Goal: Task Accomplishment & Management: Manage account settings

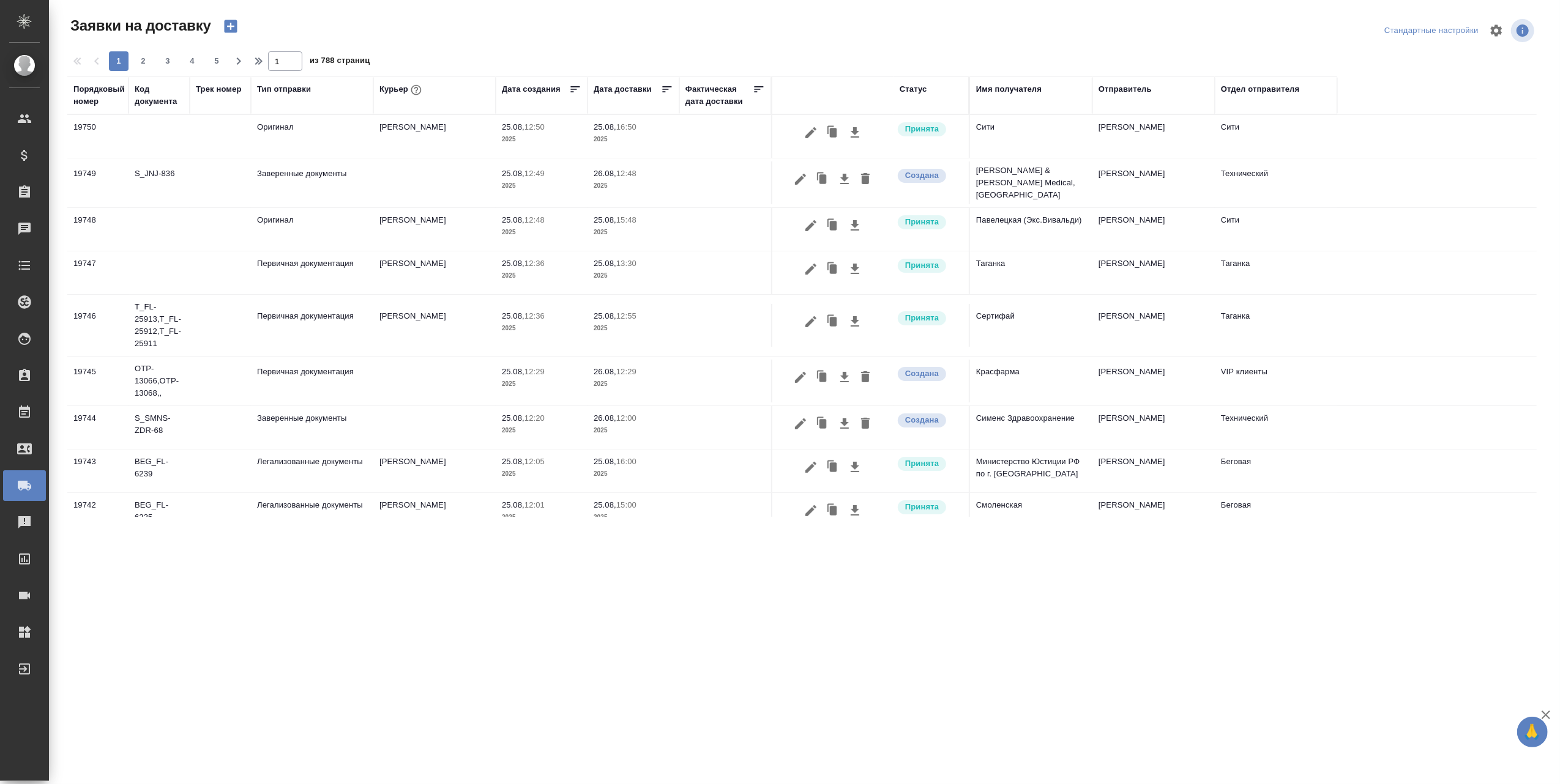
click at [435, 108] on th "Курьер" at bounding box center [435, 96] width 123 height 38
click at [439, 110] on th "Курьер" at bounding box center [435, 96] width 123 height 38
drag, startPoint x: 435, startPoint y: 107, endPoint x: 413, endPoint y: 98, distance: 23.8
click at [434, 107] on div "Курьер" at bounding box center [434, 96] width 110 height 25
click at [413, 98] on div "Курьер" at bounding box center [401, 89] width 45 height 16
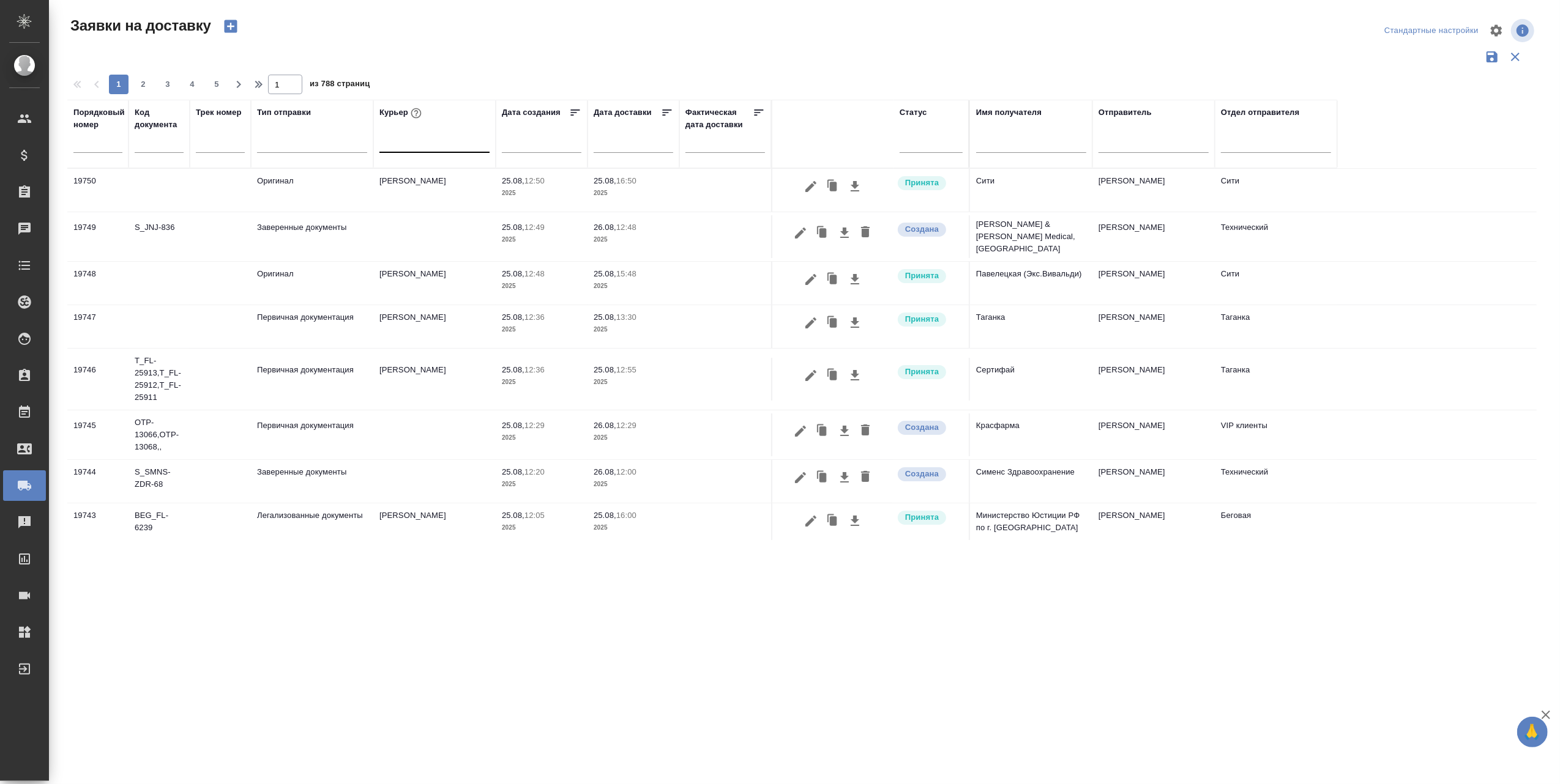
click at [399, 148] on div at bounding box center [434, 140] width 110 height 17
click at [419, 201] on div "Russian Post" at bounding box center [470, 202] width 183 height 22
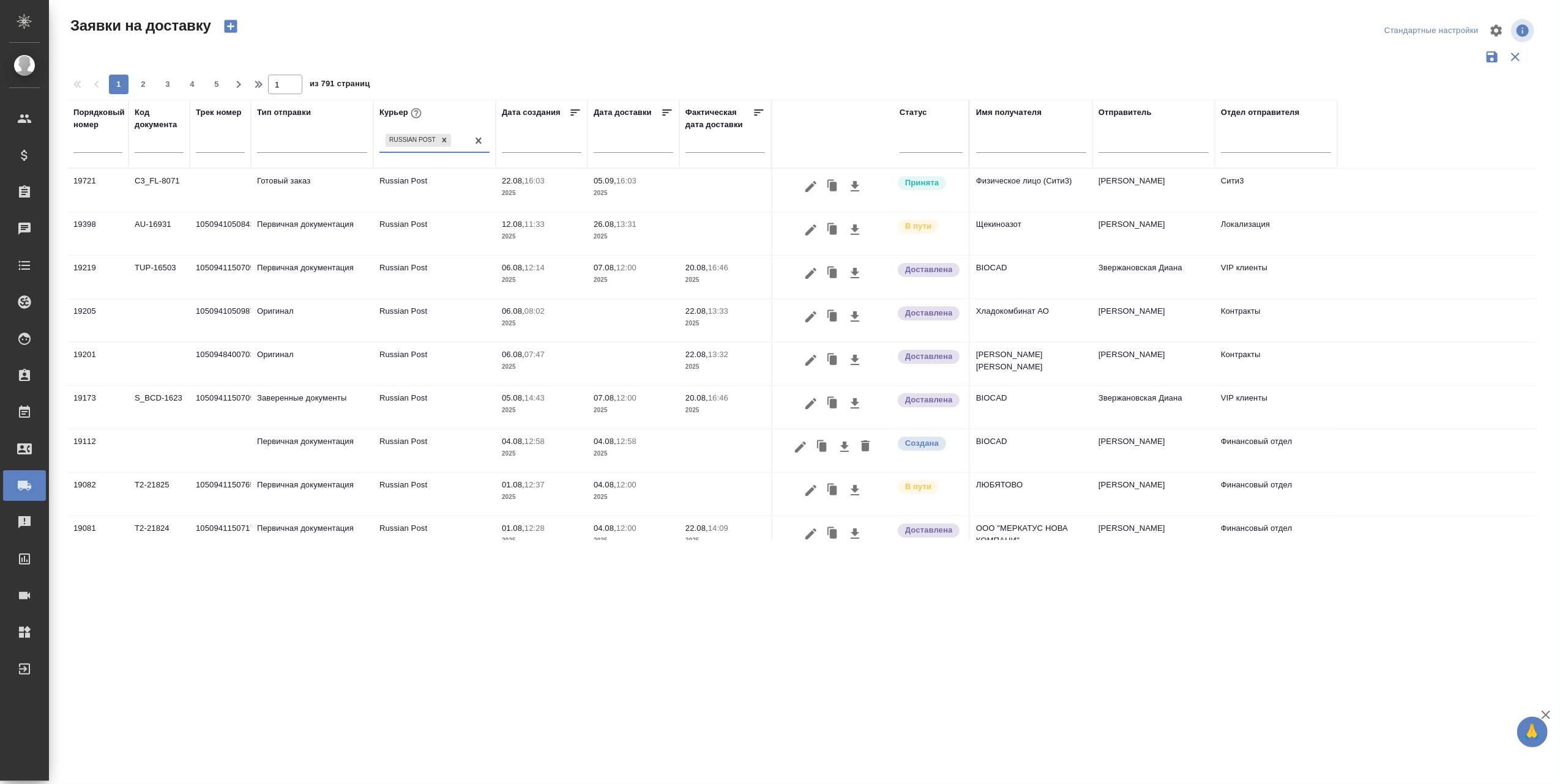
click at [228, 224] on td "10509410508436" at bounding box center [221, 233] width 61 height 43
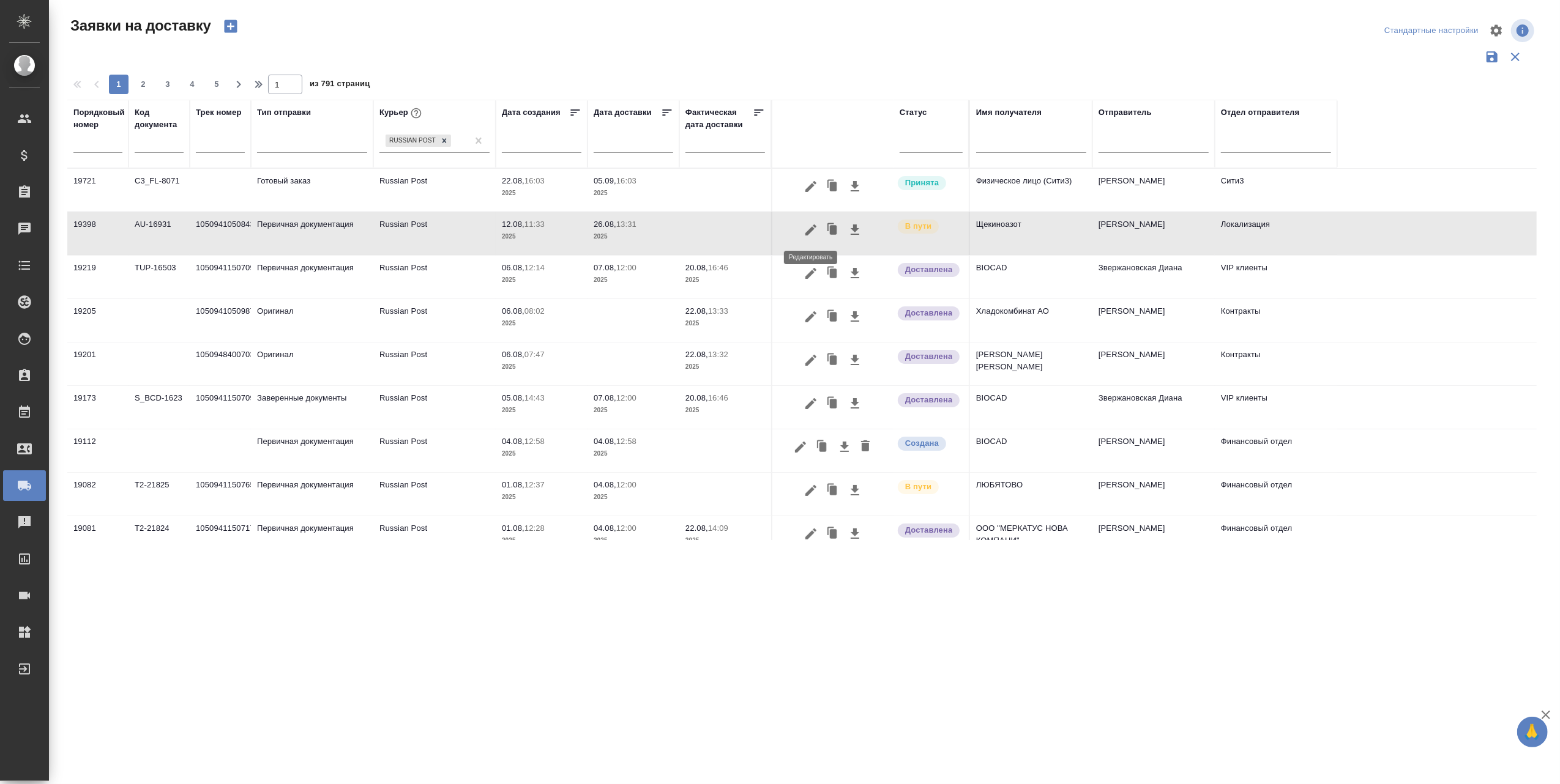
click at [813, 230] on icon "button" at bounding box center [810, 229] width 14 height 14
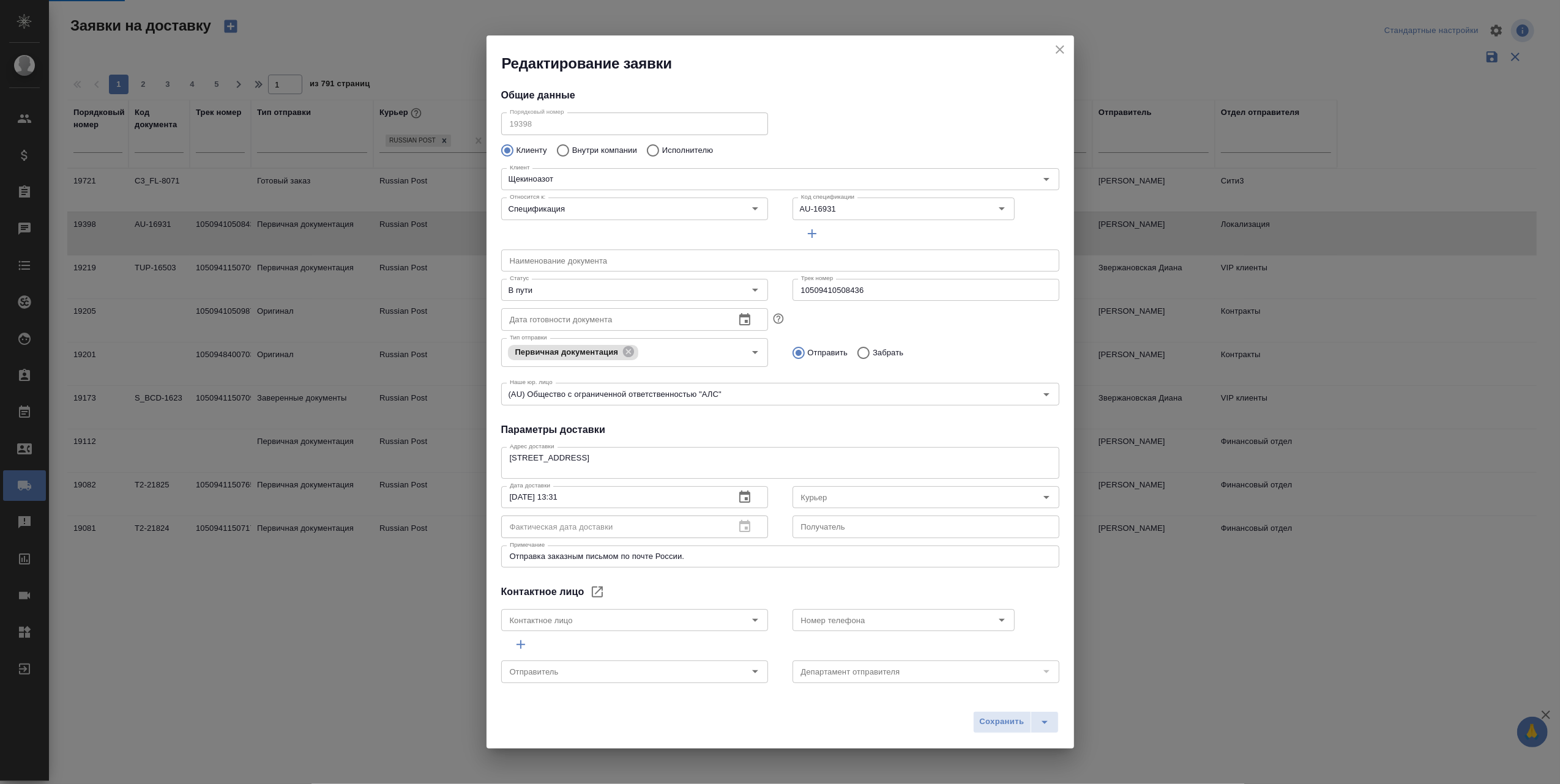
type input "Russian Post"
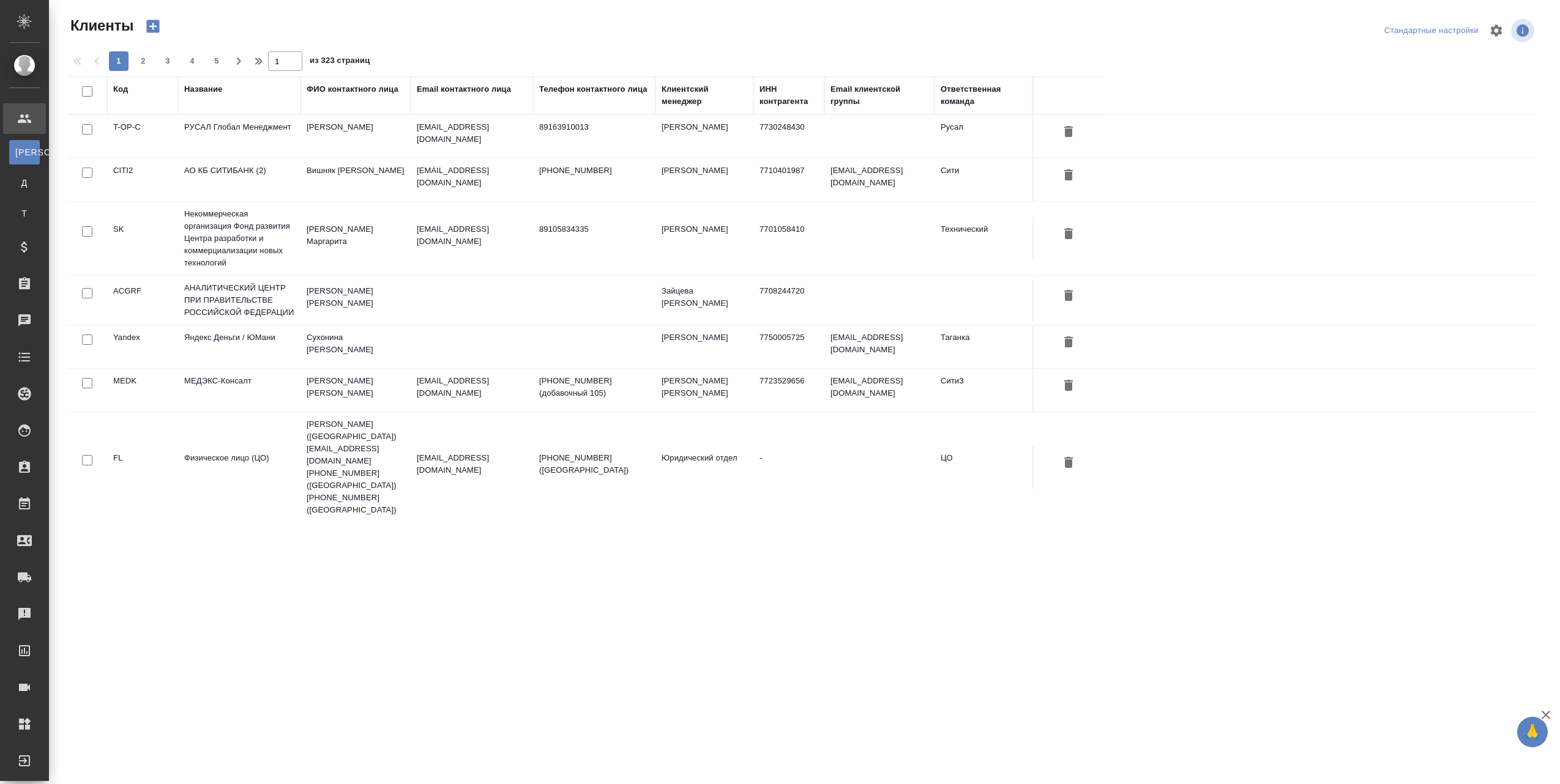
select select "RU"
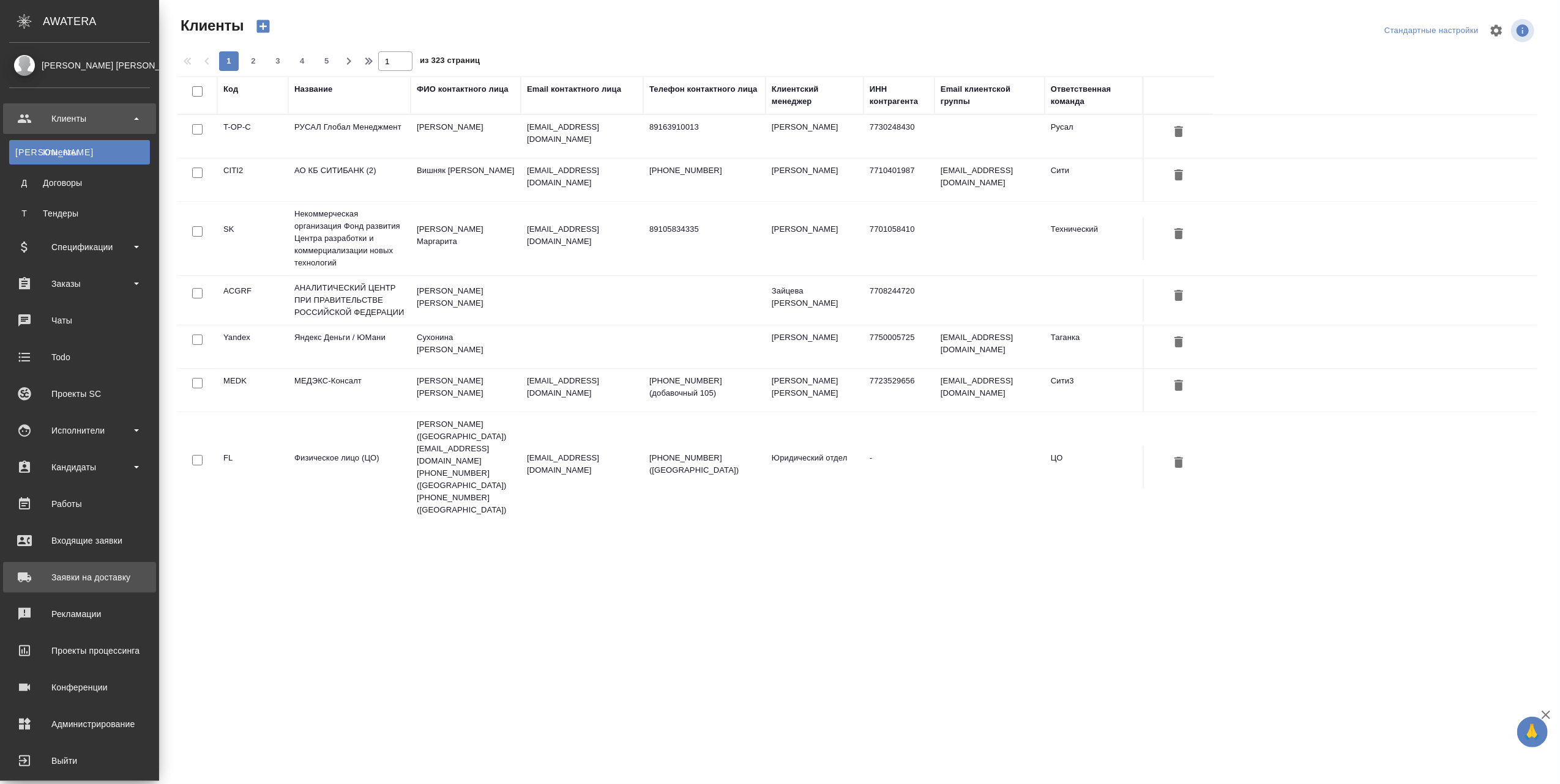
click at [85, 581] on div "Заявки на доставку" at bounding box center [80, 577] width 141 height 18
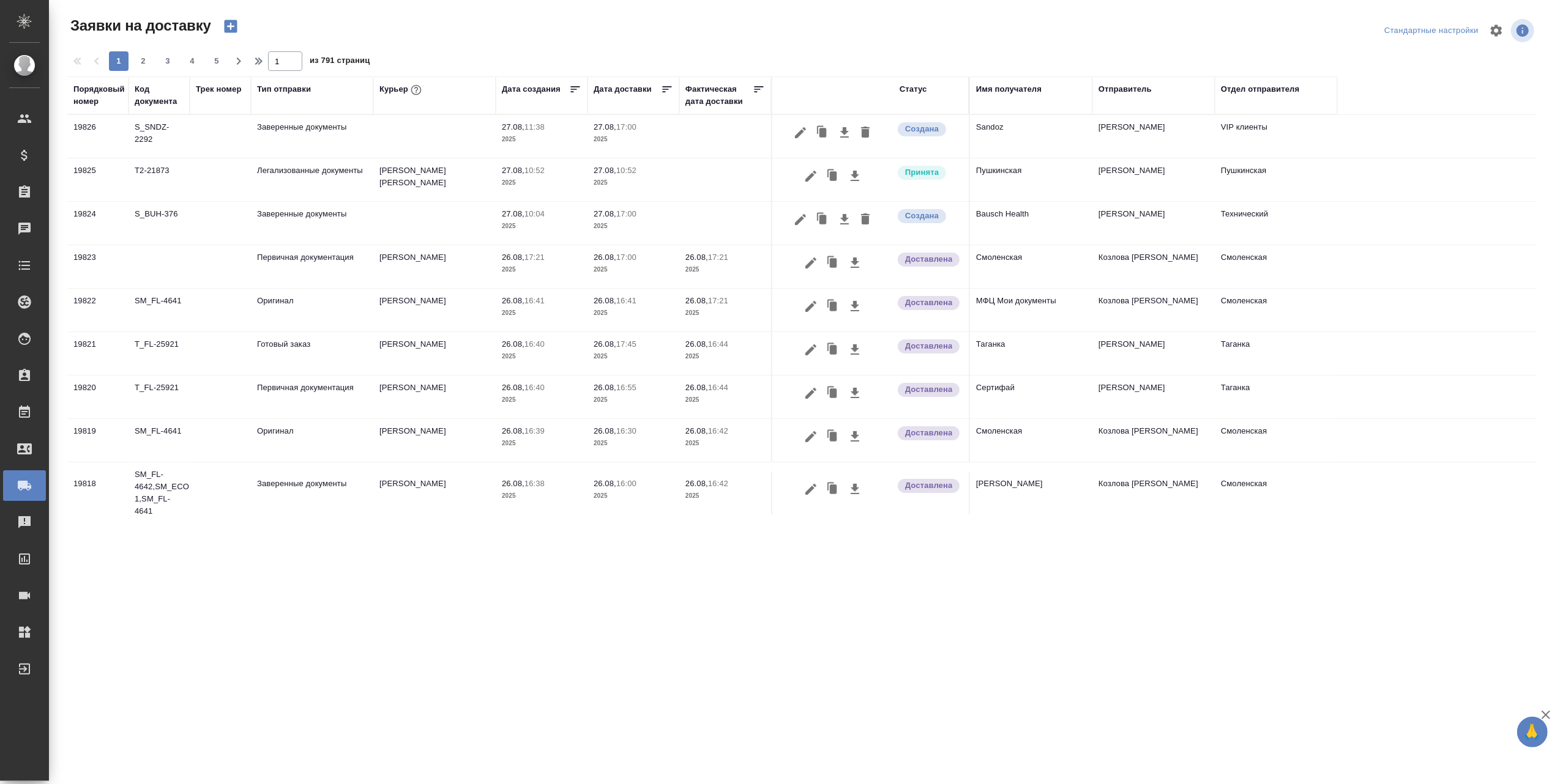
click at [422, 107] on div "Курьер" at bounding box center [434, 96] width 110 height 25
click at [415, 89] on icon "button" at bounding box center [416, 89] width 12 height 12
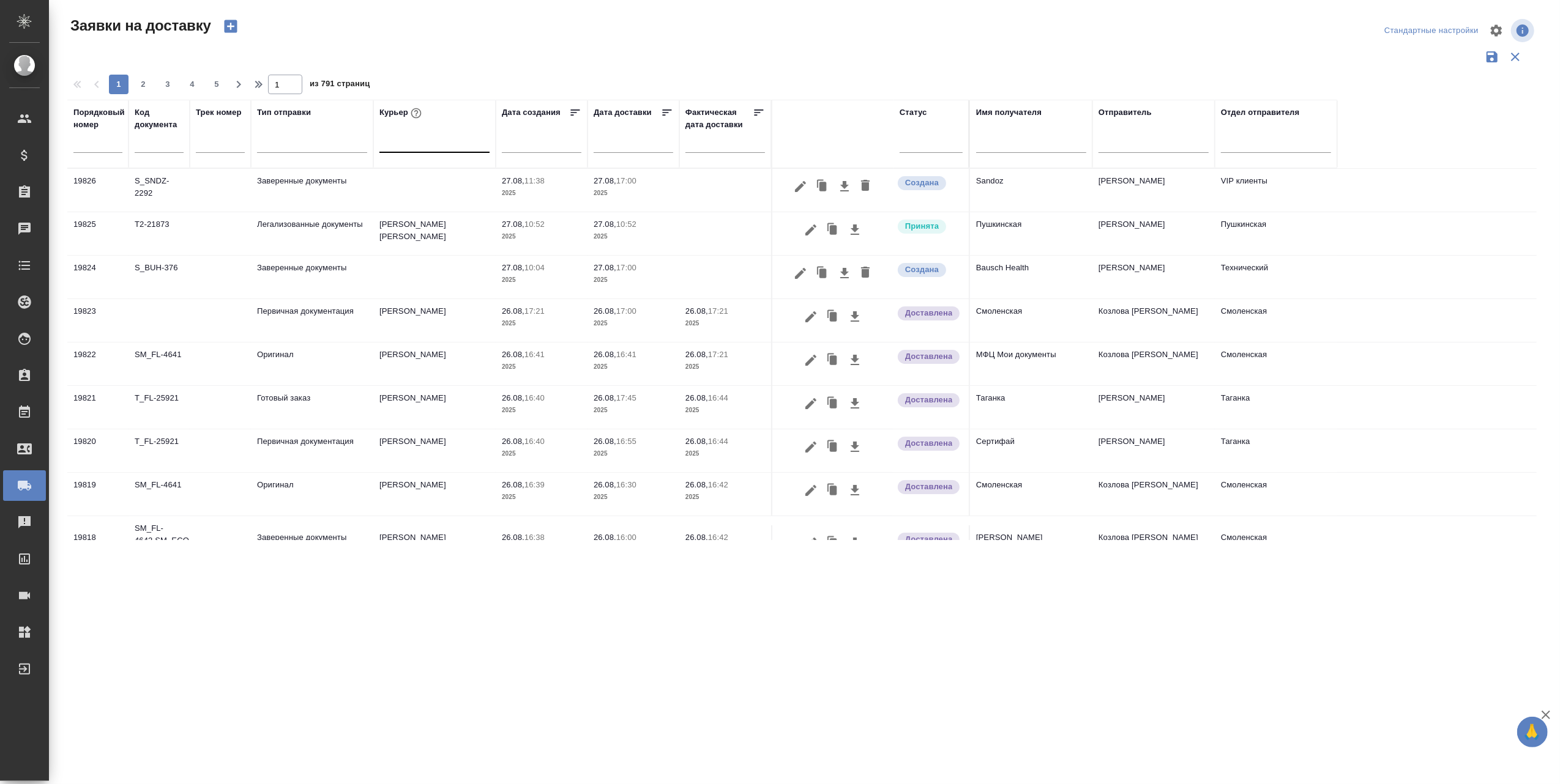
click at [428, 143] on div at bounding box center [434, 140] width 110 height 17
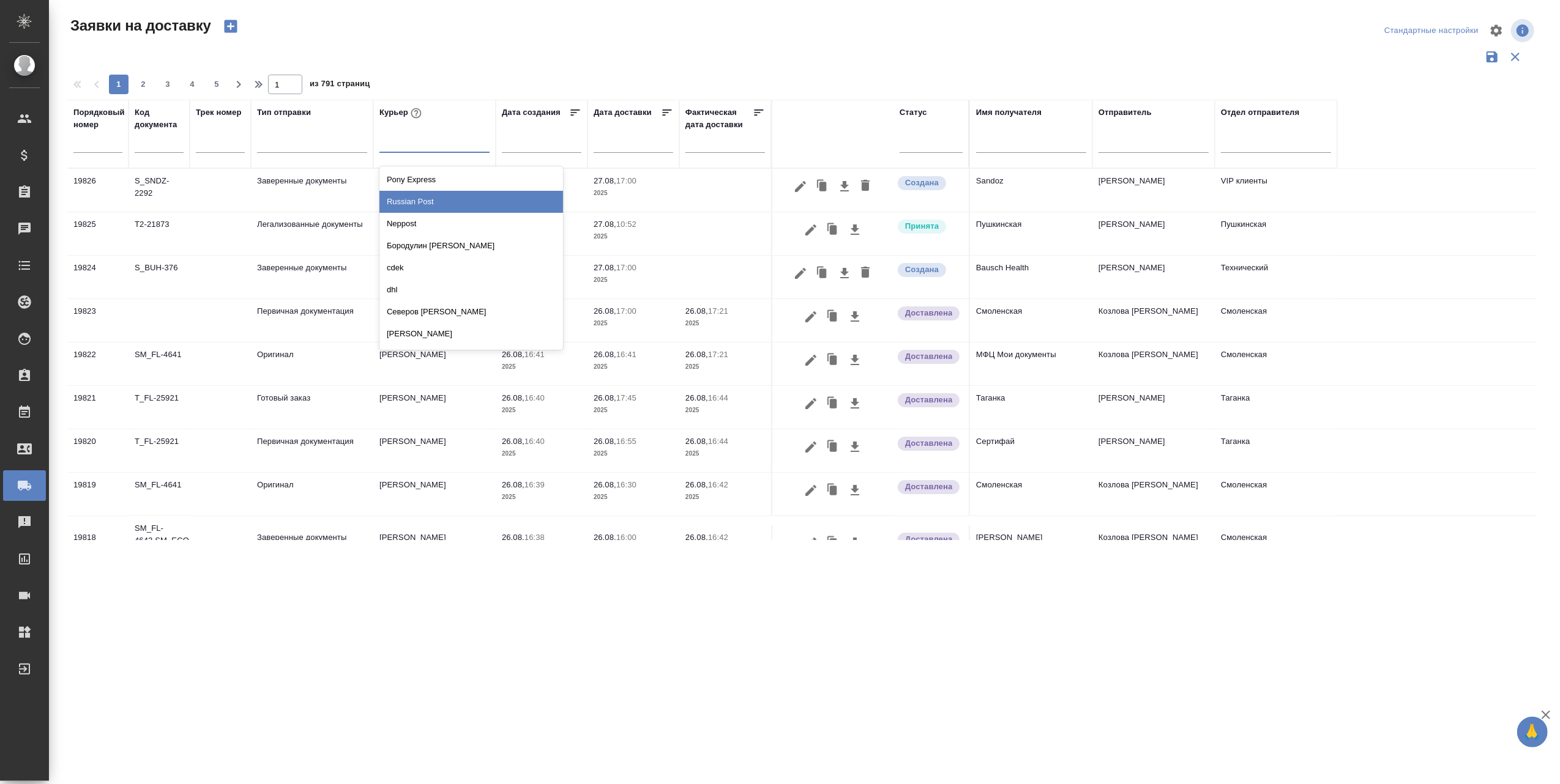
click at [437, 199] on div "Russian Post" at bounding box center [470, 202] width 183 height 22
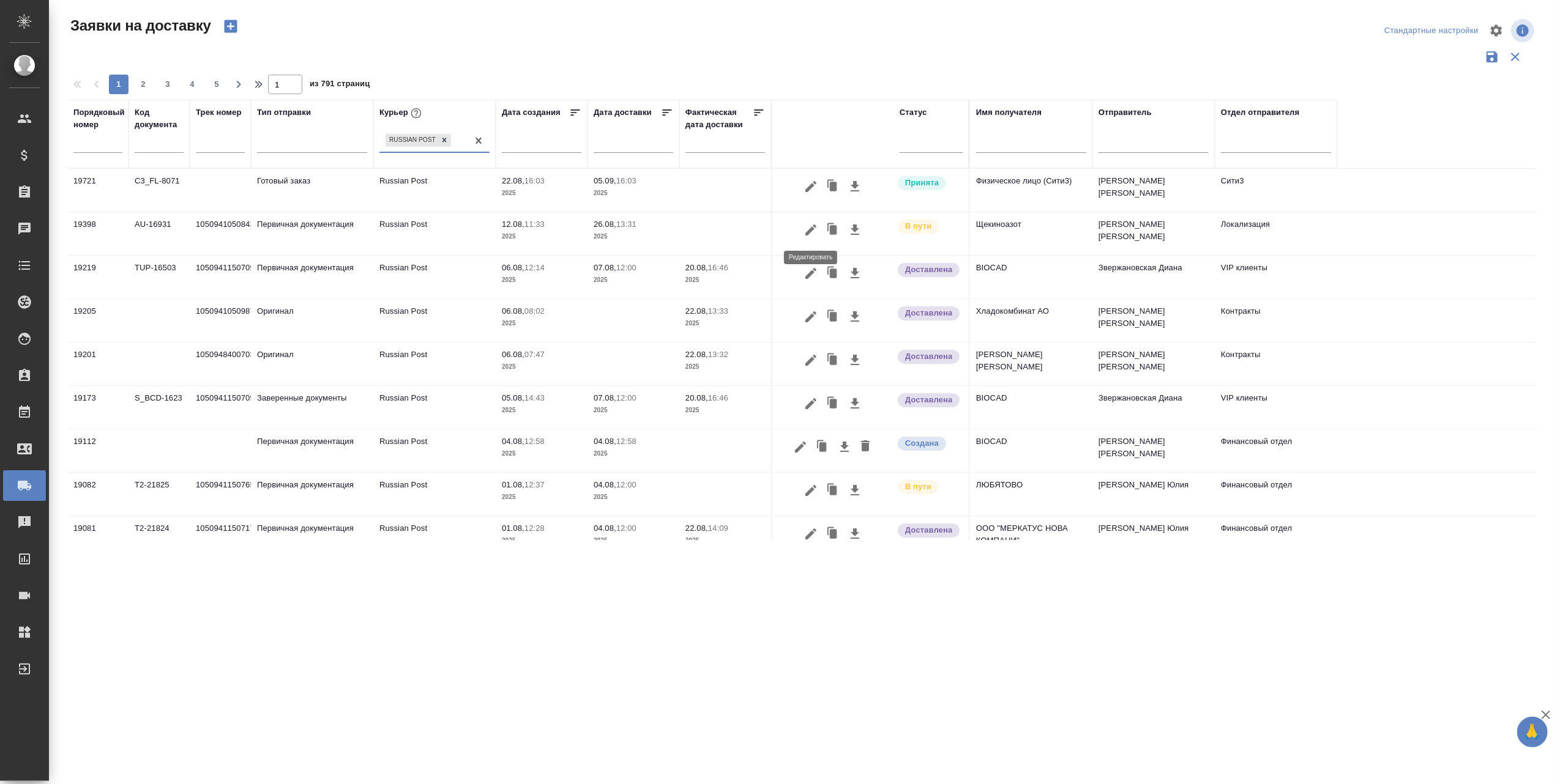
click at [809, 226] on icon "button" at bounding box center [810, 229] width 14 height 14
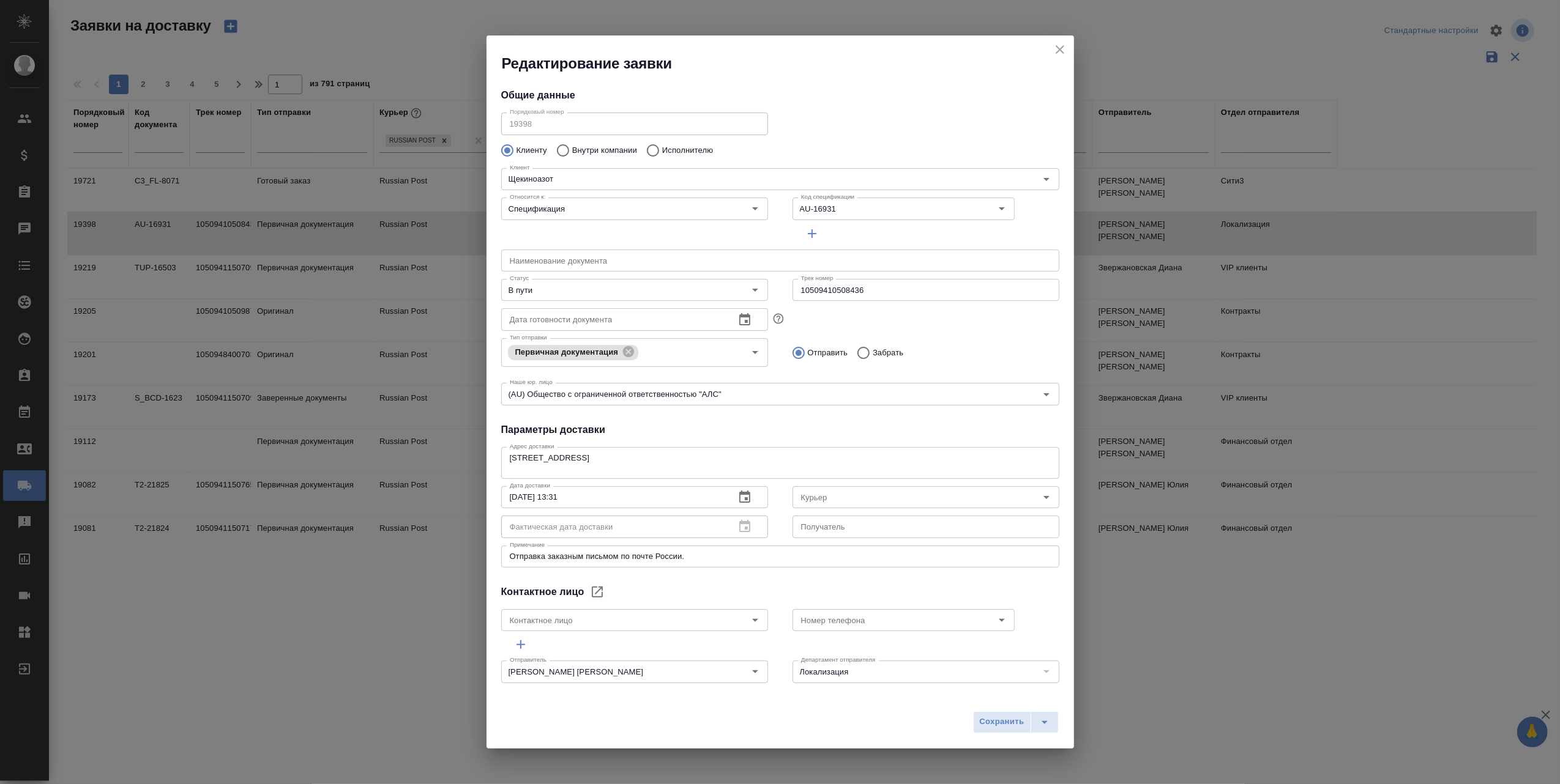
type input "Russian Post"
type input "[PERSON_NAME] [PERSON_NAME]"
type input "[PHONE_NUMBER]"
click at [751, 292] on icon "Open" at bounding box center [755, 290] width 14 height 14
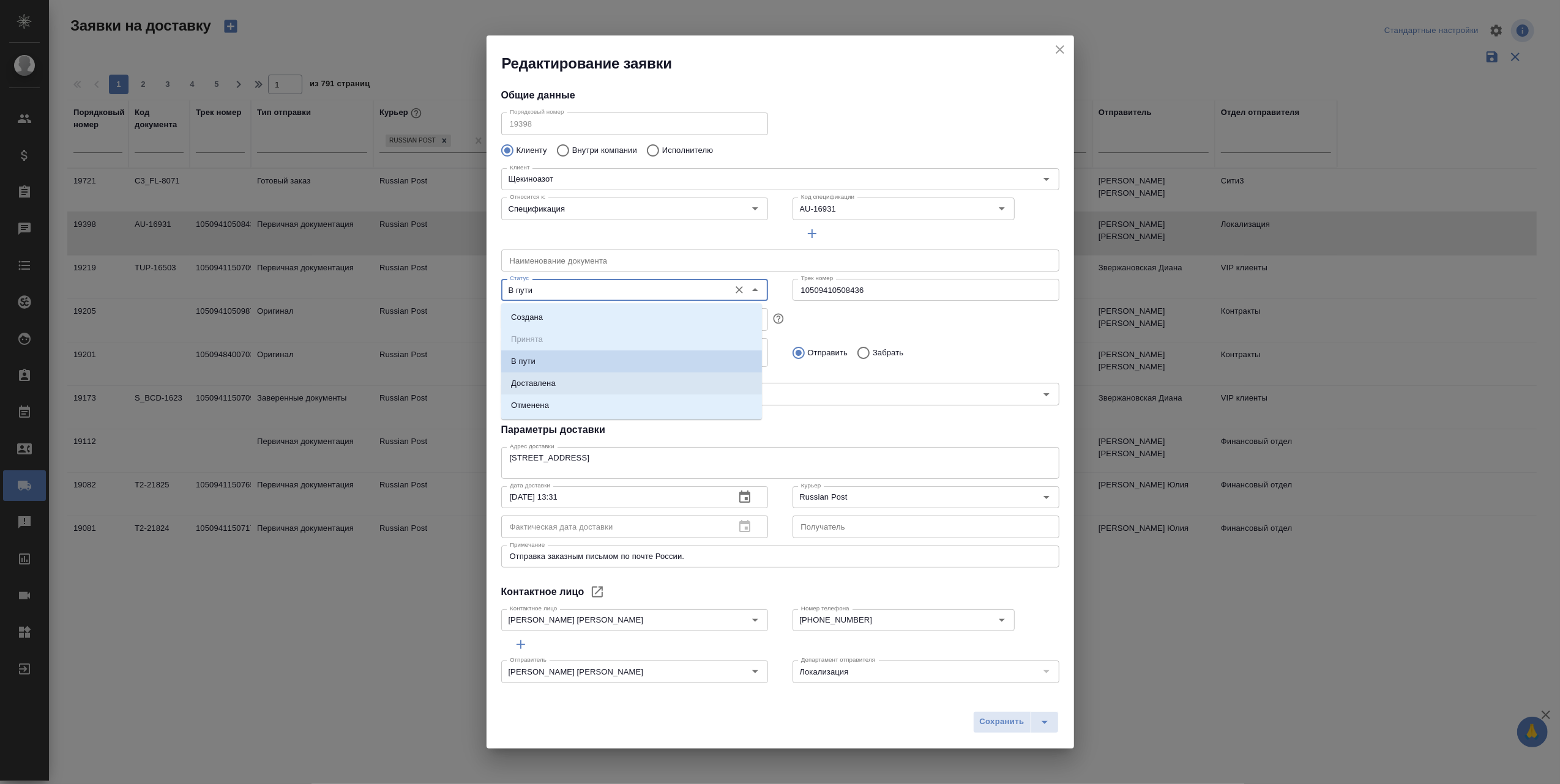
click at [628, 385] on li "Доставлена" at bounding box center [632, 383] width 261 height 22
type input "Доставлена"
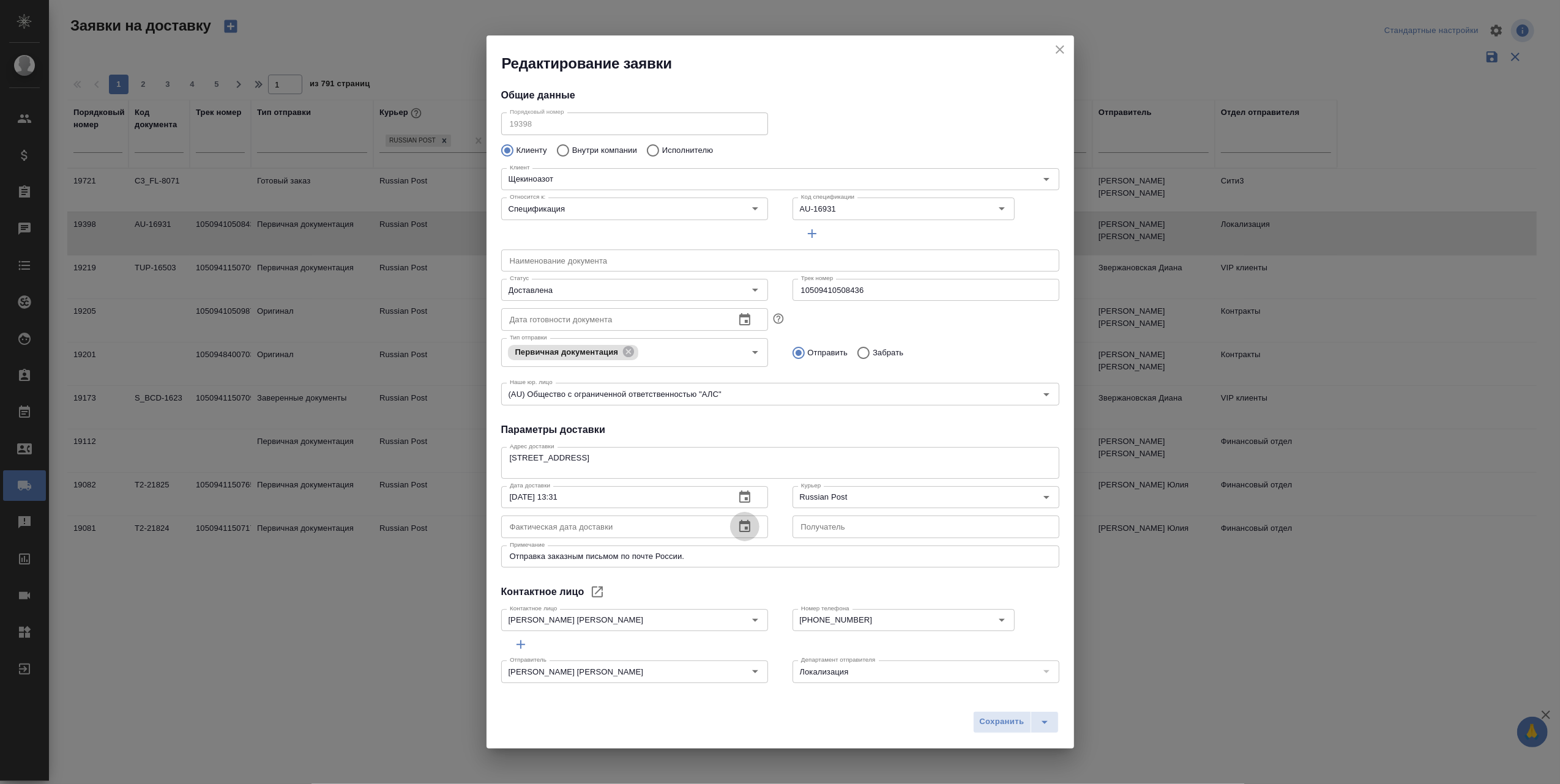
click at [741, 528] on icon "button" at bounding box center [744, 526] width 11 height 12
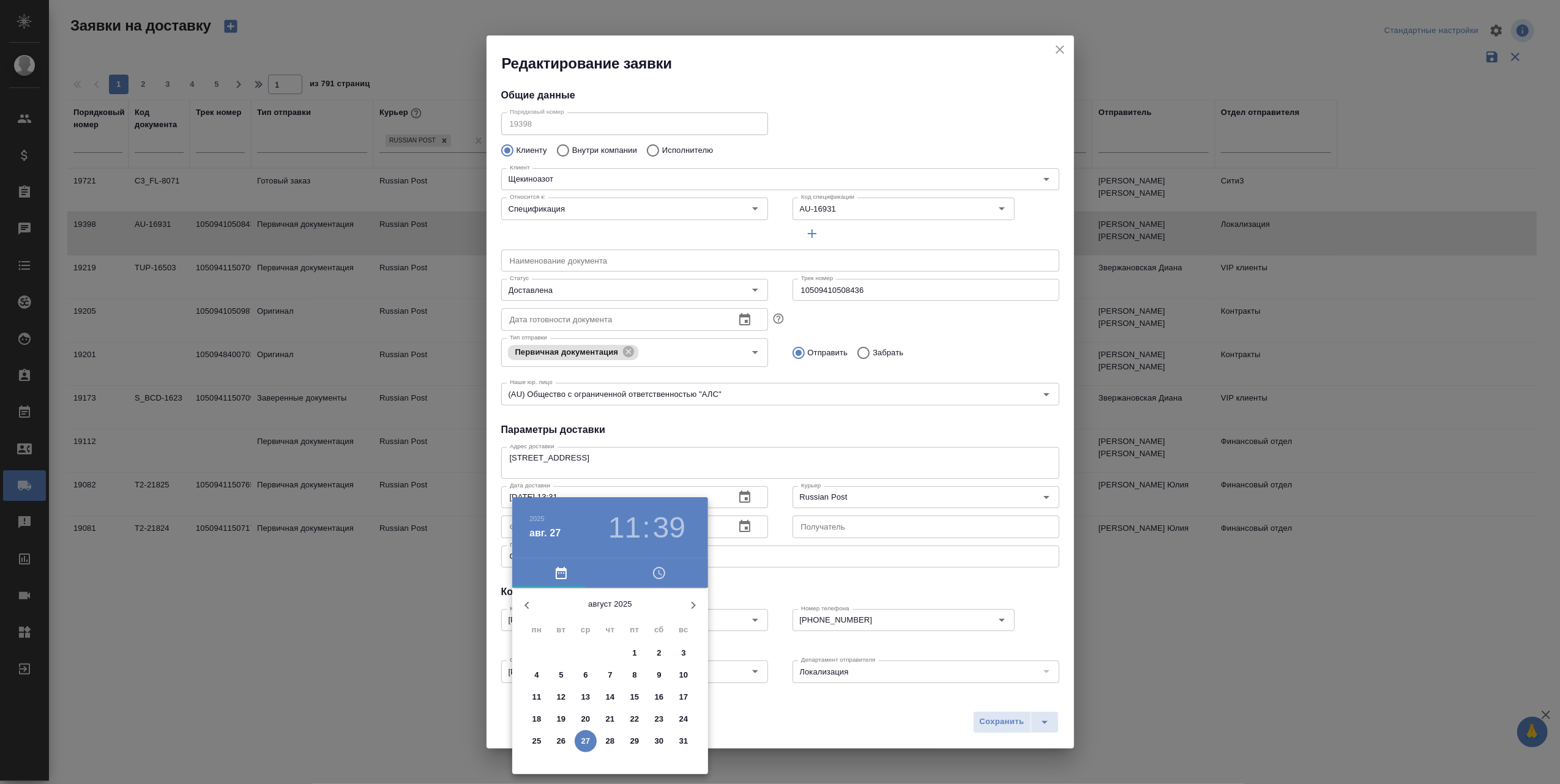
click at [561, 747] on p "26" at bounding box center [562, 741] width 10 height 12
type input "[DATE] 11:39"
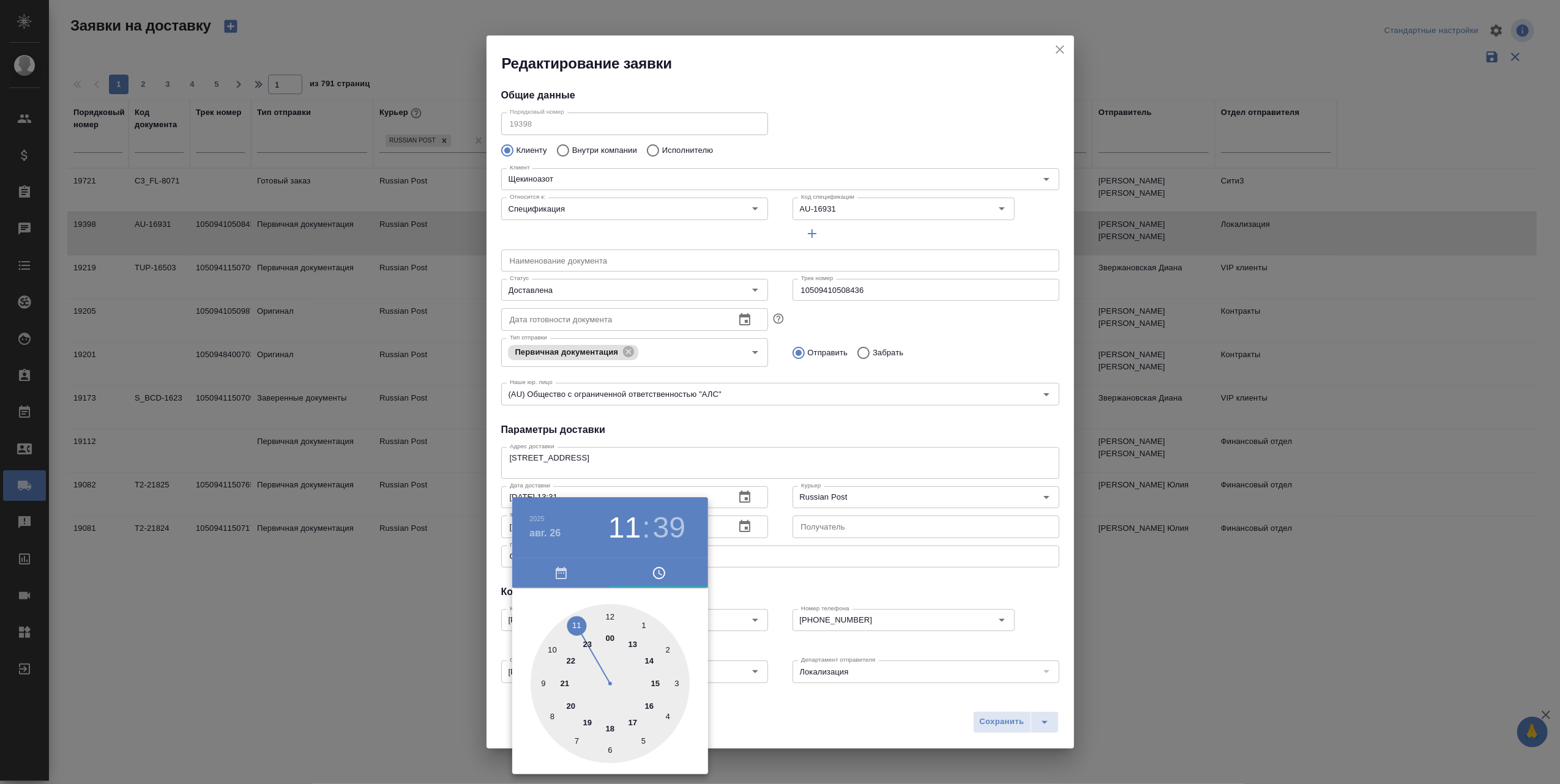
click at [801, 720] on div at bounding box center [780, 392] width 1560 height 784
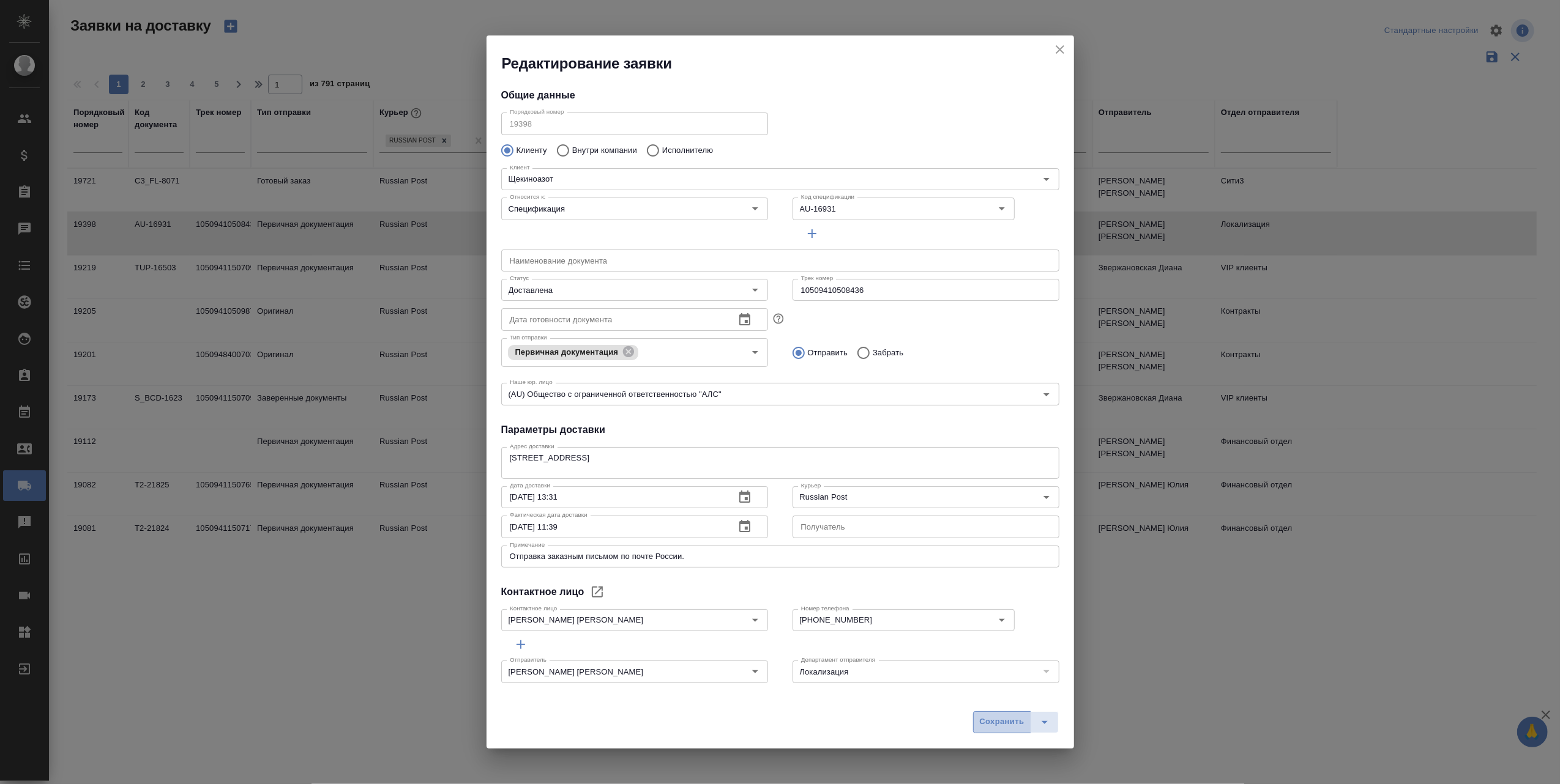
click at [999, 725] on span "Сохранить" at bounding box center [1002, 722] width 45 height 14
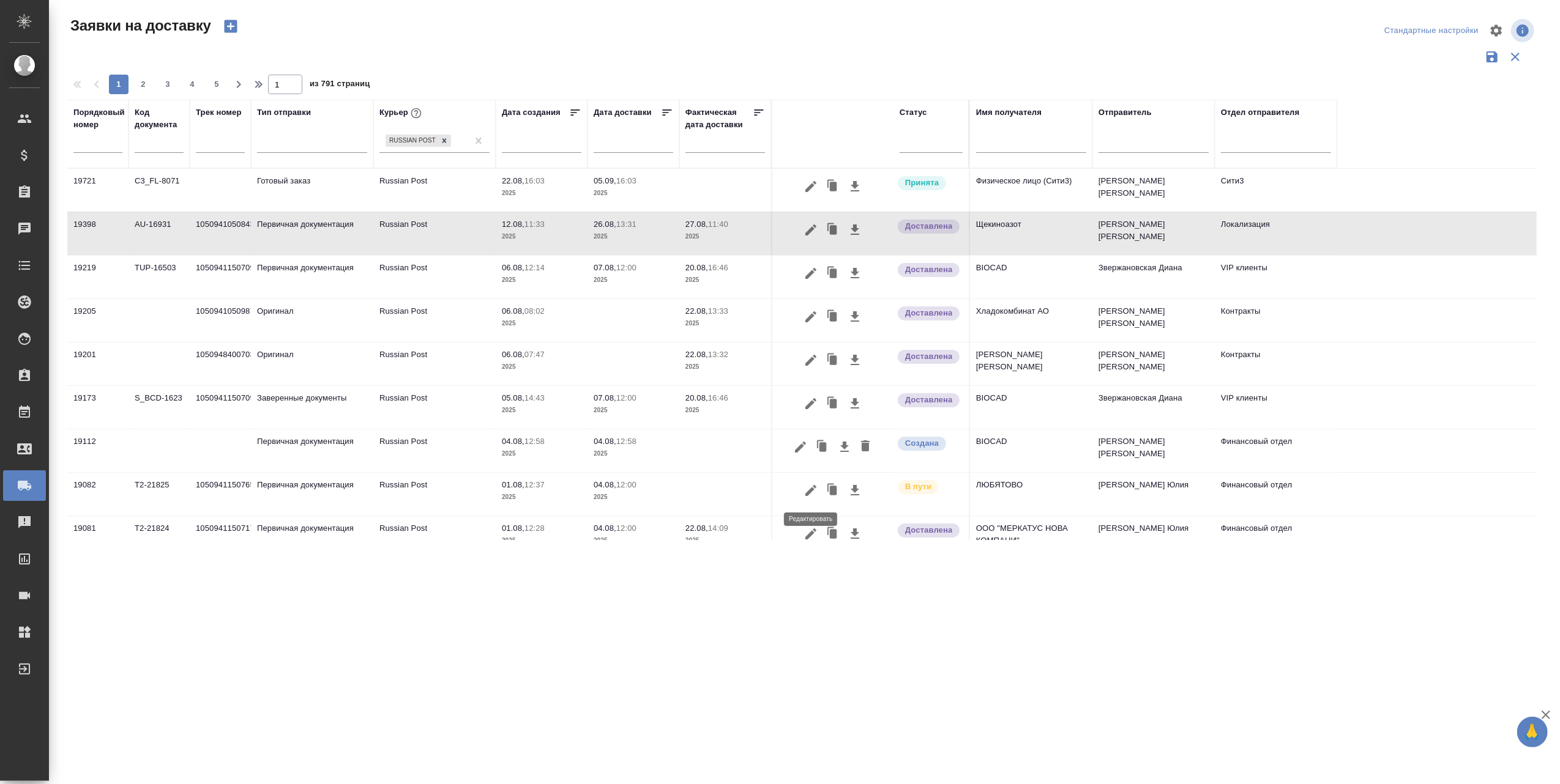
click at [810, 489] on icon "button" at bounding box center [810, 490] width 14 height 14
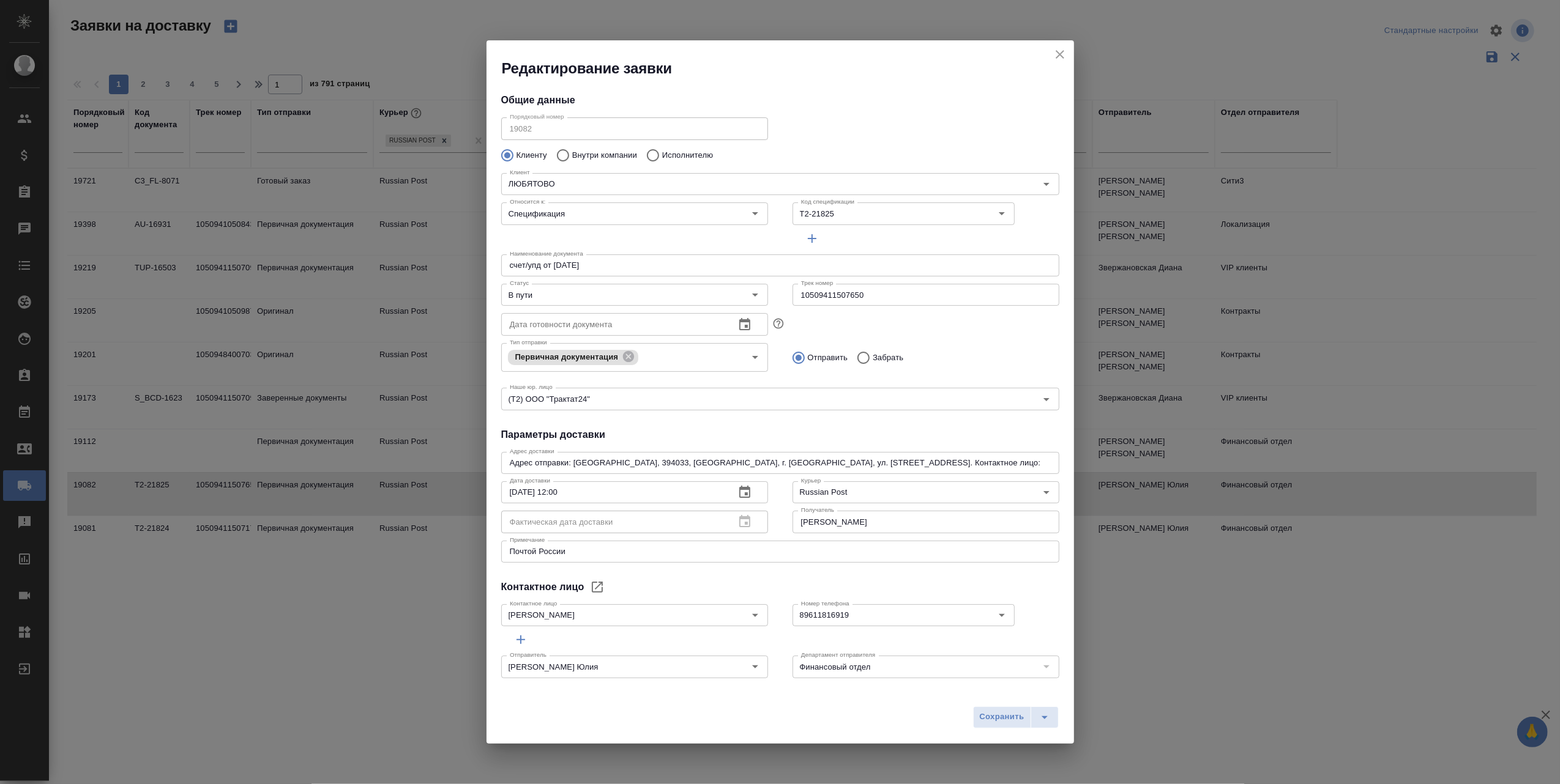
type input "[PERSON_NAME]"
type input "89611816919"
drag, startPoint x: 865, startPoint y: 298, endPoint x: 781, endPoint y: 298, distance: 84.0
click at [781, 298] on div "Порядковый номер 19082 Порядковый номер Клиенту Внутри компании Исполнителю Кли…" at bounding box center [780, 262] width 559 height 300
click at [1061, 53] on icon "close" at bounding box center [1060, 54] width 9 height 9
